Goal: Transaction & Acquisition: Purchase product/service

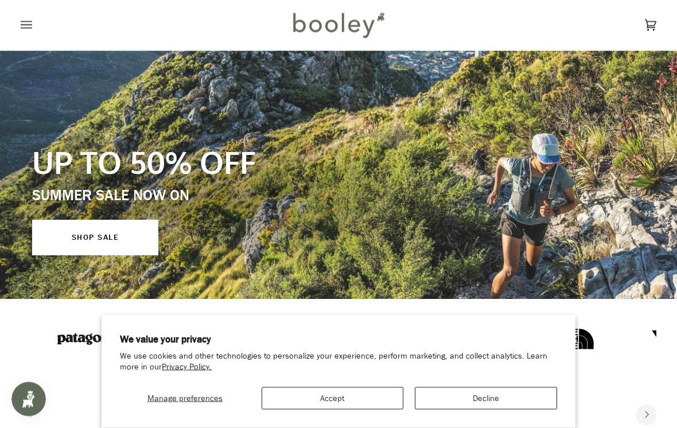
scroll to position [66, 0]
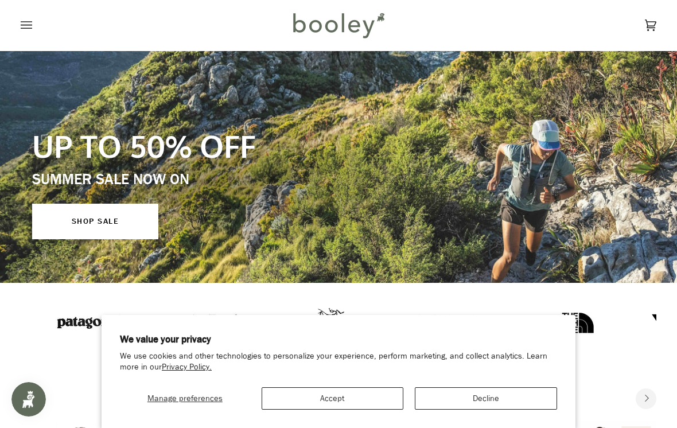
click at [491, 405] on button "Decline" at bounding box center [486, 398] width 142 height 22
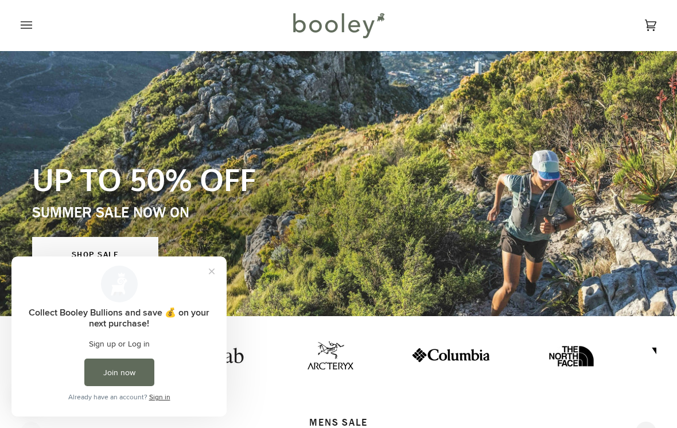
scroll to position [0, 0]
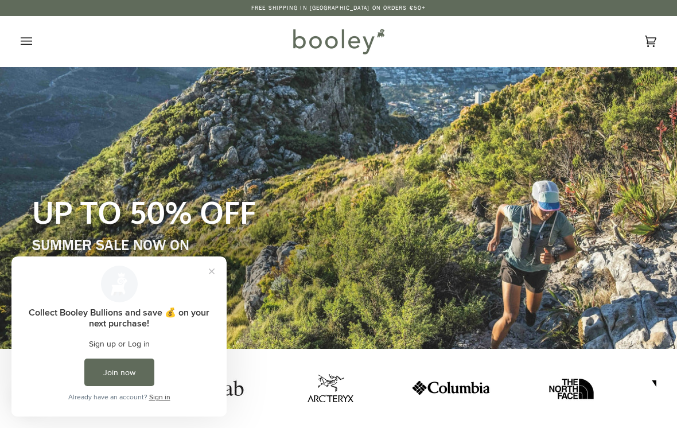
click at [28, 42] on icon "Open menu" at bounding box center [26, 41] width 11 height 17
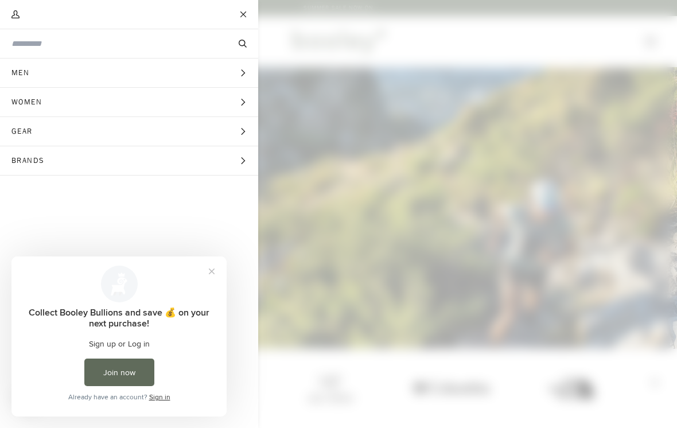
click at [241, 160] on icon "Main menu" at bounding box center [242, 160] width 7 height 7
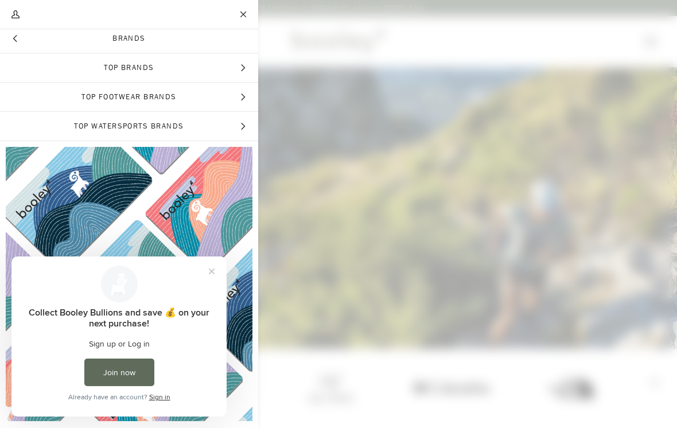
scroll to position [59, 0]
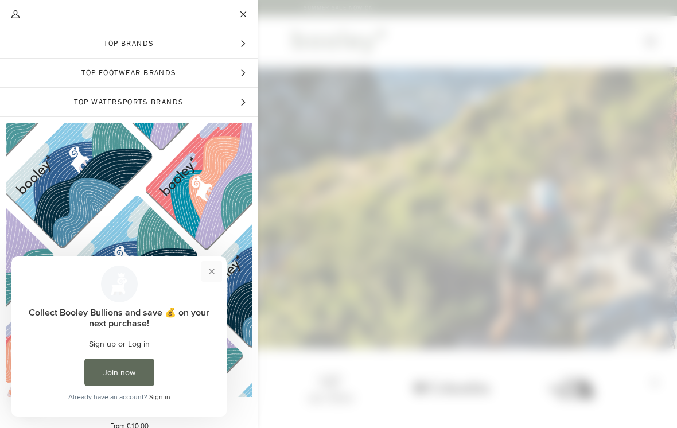
click at [213, 271] on button "Close prompt" at bounding box center [211, 271] width 21 height 21
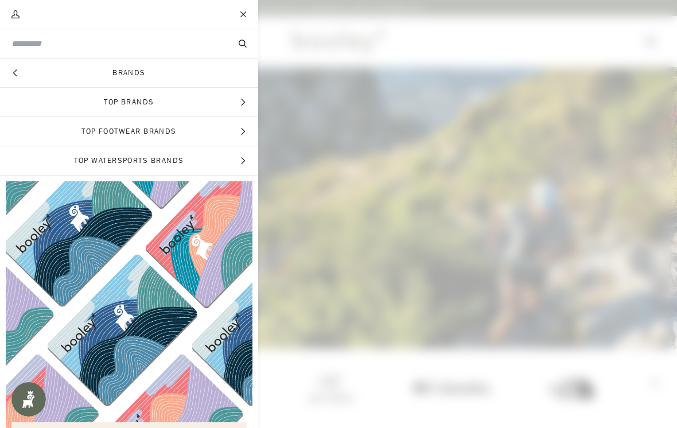
scroll to position [0, 0]
click at [244, 103] on icon "Main menu" at bounding box center [243, 102] width 4 height 7
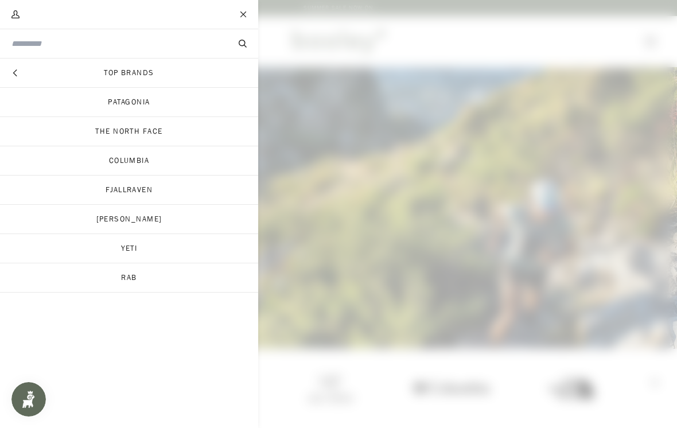
click at [133, 246] on link "Yeti" at bounding box center [129, 248] width 258 height 29
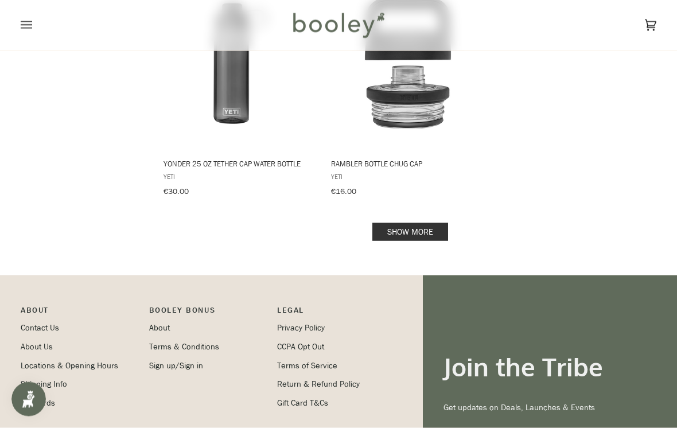
scroll to position [1654, 0]
click at [400, 223] on link "Show more" at bounding box center [410, 232] width 76 height 18
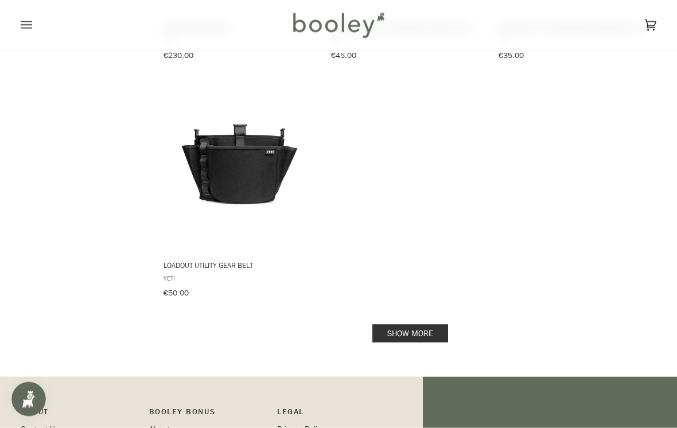
scroll to position [3237, 0]
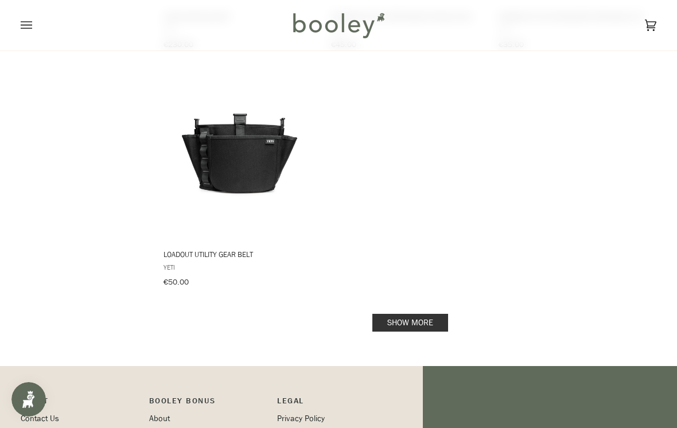
click at [425, 314] on link "Show more" at bounding box center [410, 323] width 76 height 18
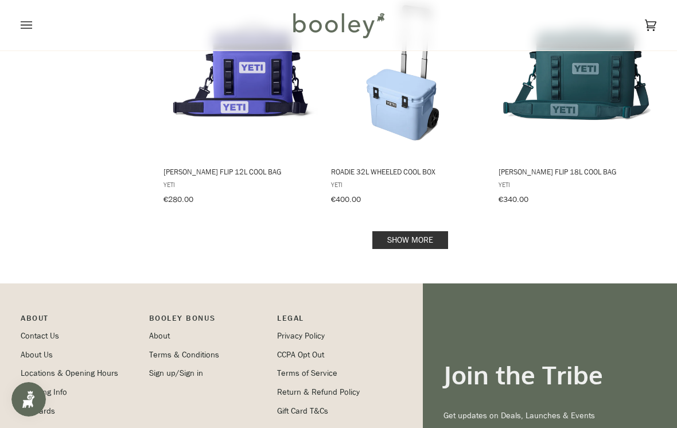
scroll to position [4747, 0]
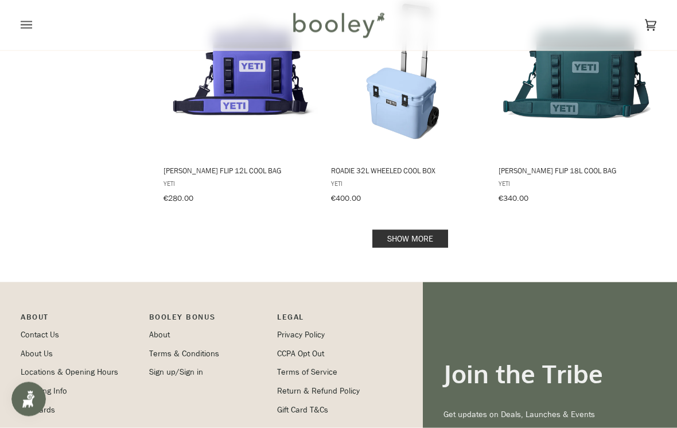
click at [426, 230] on link "Show more" at bounding box center [410, 239] width 76 height 18
